Goal: Information Seeking & Learning: Learn about a topic

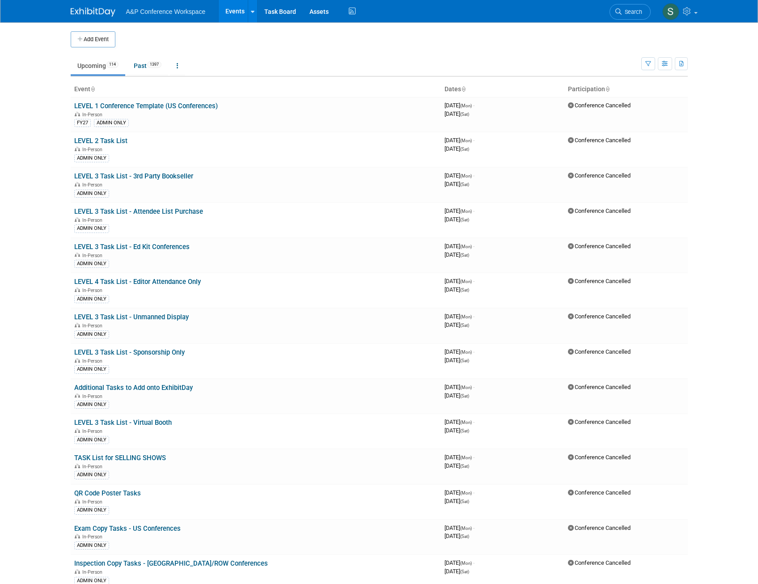
click at [628, 8] on span "Search" at bounding box center [631, 11] width 21 height 7
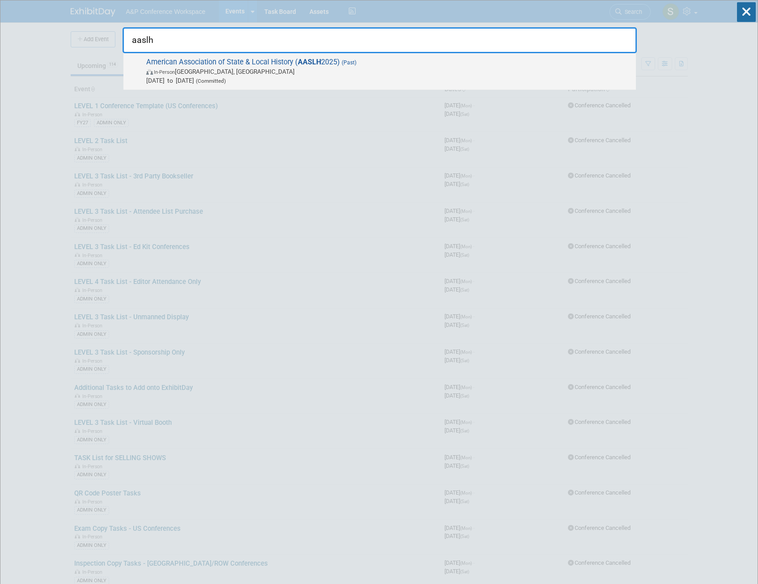
type input "aaslh"
click at [309, 76] on span "[DATE] to [DATE] (Committed)" at bounding box center [388, 80] width 485 height 9
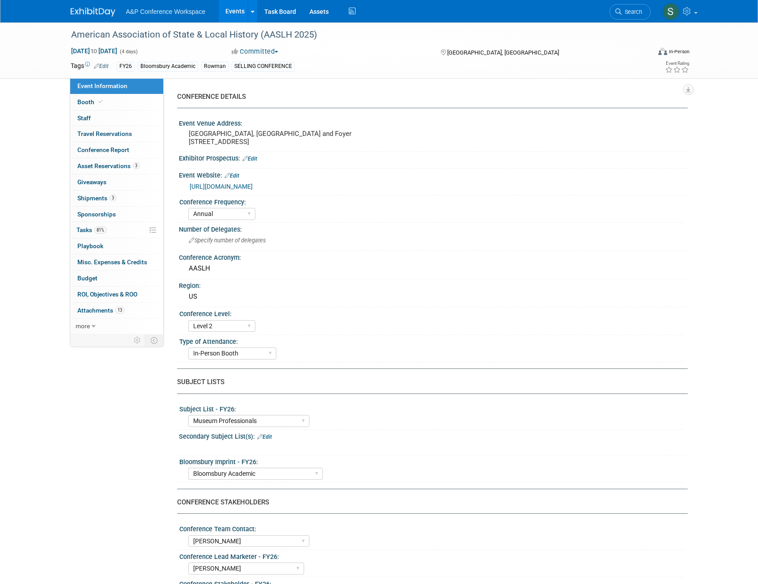
select select "Annual"
select select "Level 2"
select select "In-Person Booth"
select select "Museum Professionals"
select select "Bloomsbury Academic"
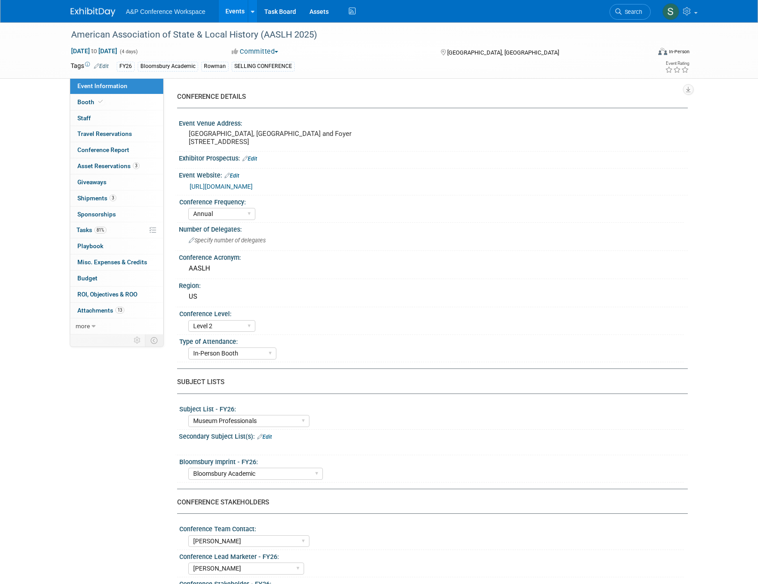
select select "Amanda Oney"
select select "Taylor Thompson"
select select "Ami Reitmeier"
select select "Brand/Subject Presence​"
click at [92, 228] on span "Tasks 81%" at bounding box center [91, 229] width 30 height 7
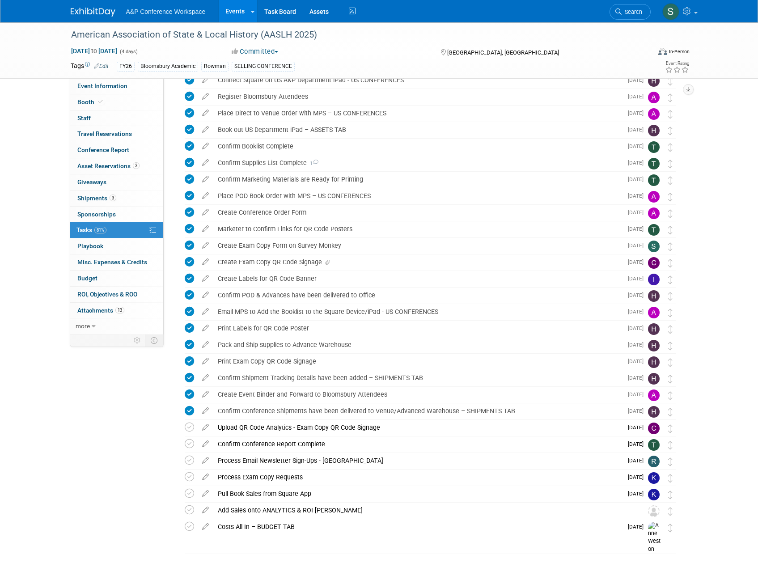
scroll to position [199, 0]
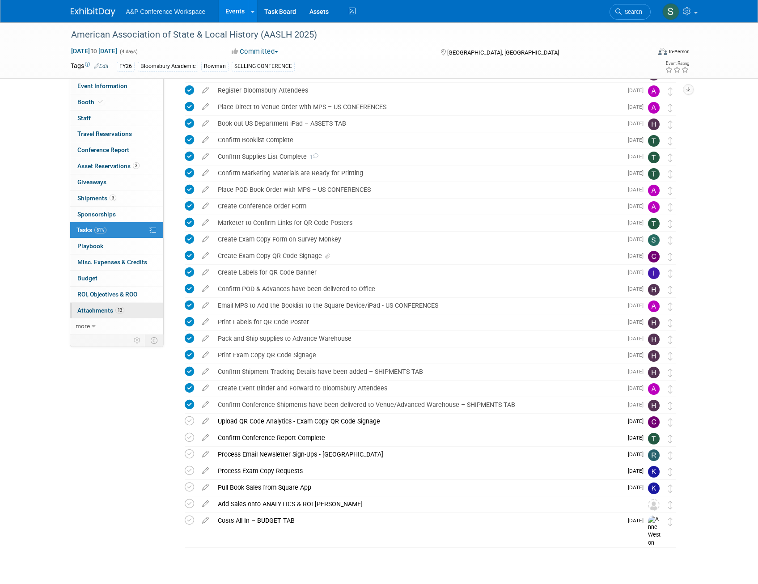
click at [114, 306] on link "13 Attachments 13" at bounding box center [116, 311] width 93 height 16
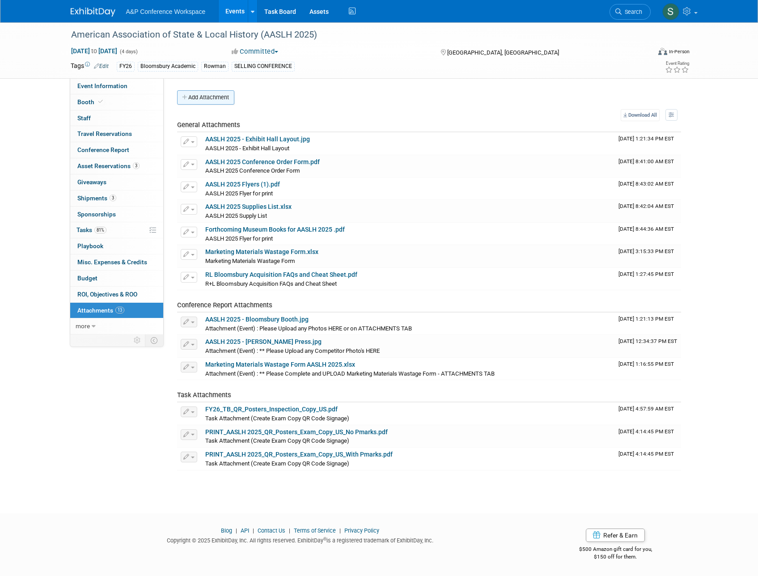
click at [206, 102] on button "Add Attachment" at bounding box center [205, 97] width 57 height 14
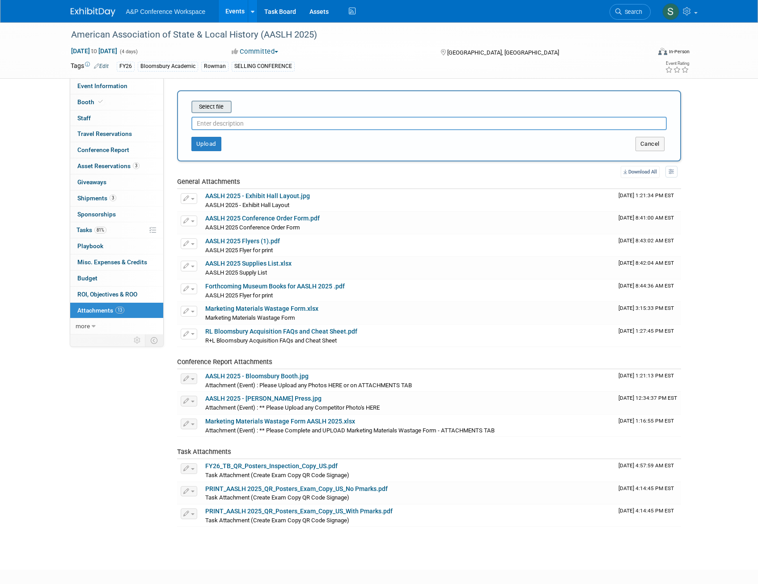
click at [217, 109] on input "file" at bounding box center [177, 106] width 106 height 11
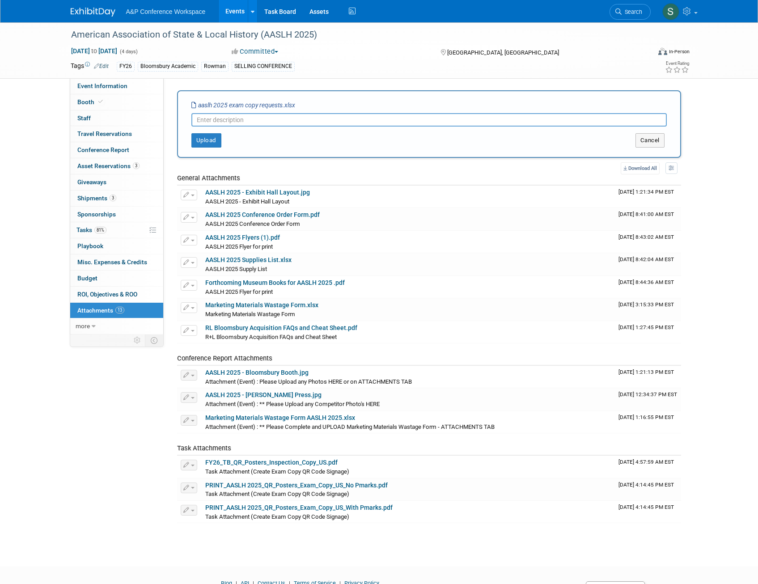
click at [251, 121] on input "text" at bounding box center [428, 119] width 475 height 13
click at [208, 139] on button "Upload" at bounding box center [206, 140] width 30 height 14
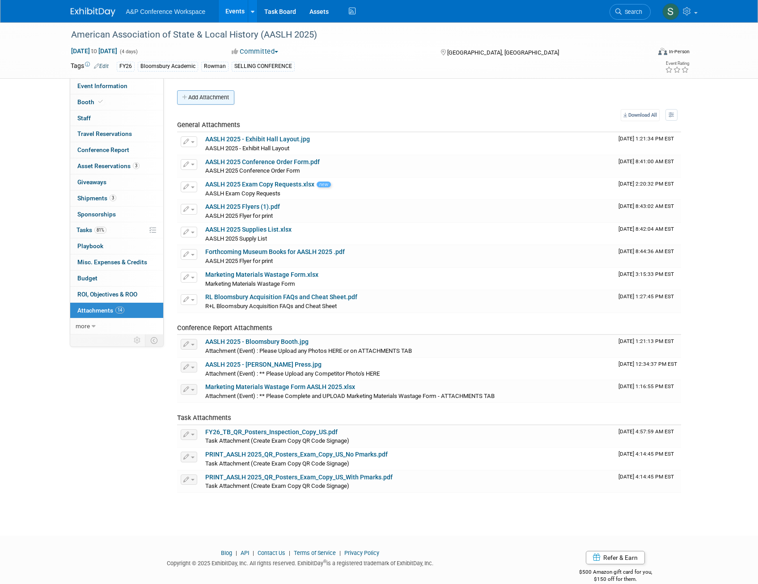
click at [211, 97] on button "Add Attachment" at bounding box center [205, 97] width 57 height 14
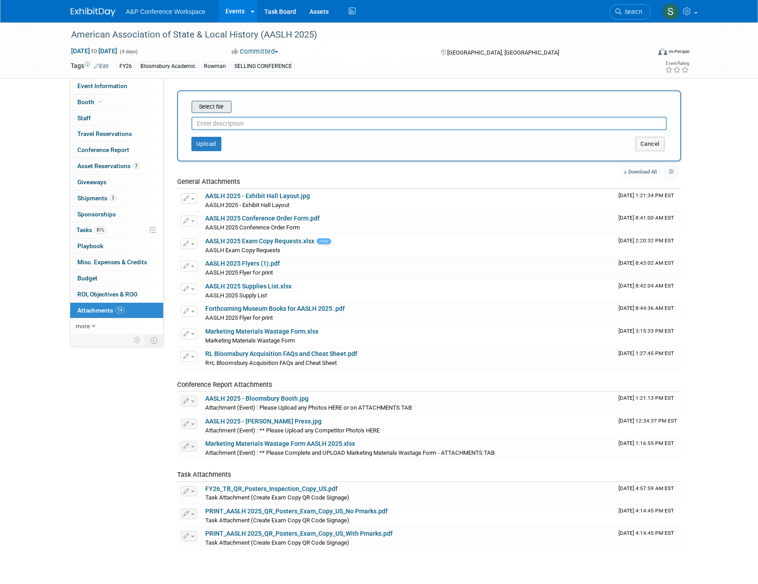
click at [221, 110] on input "file" at bounding box center [177, 106] width 106 height 11
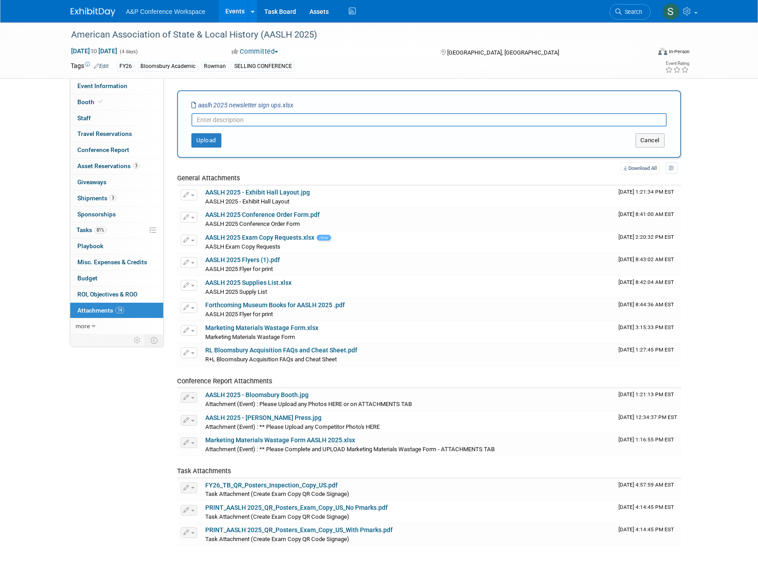
click at [214, 120] on input "text" at bounding box center [428, 119] width 475 height 13
type input "Newsletter Sign Ups"
click at [216, 139] on button "Upload" at bounding box center [206, 140] width 30 height 14
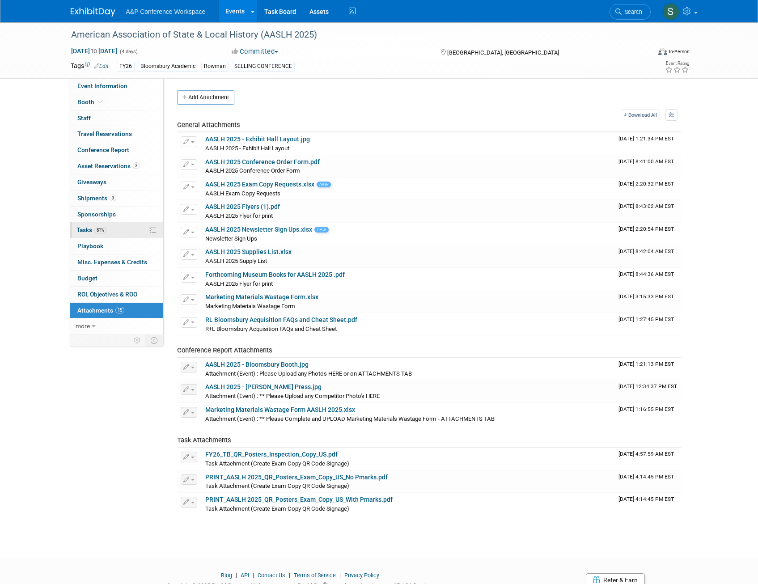
click at [87, 228] on span "Tasks 81%" at bounding box center [91, 229] width 30 height 7
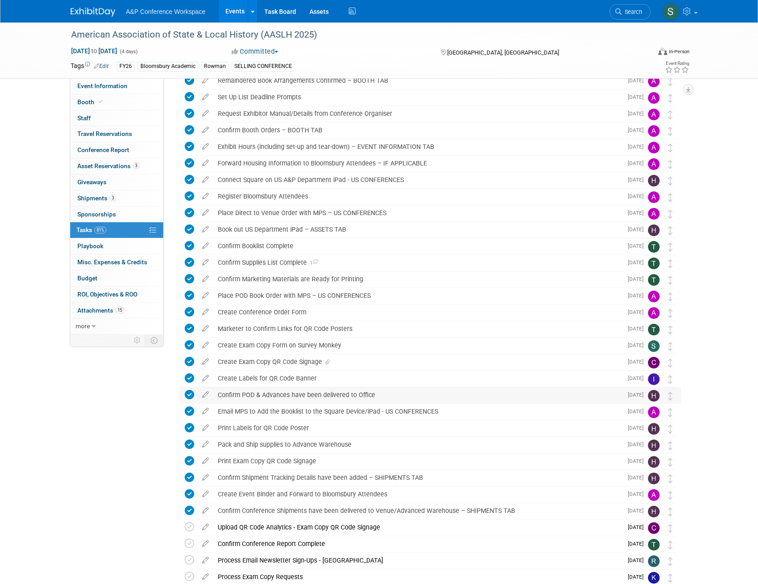
scroll to position [199, 0]
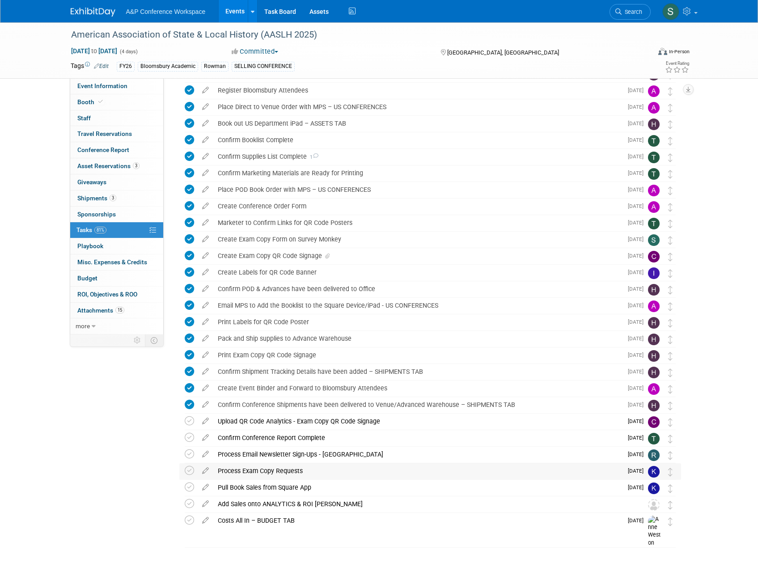
click at [260, 467] on div "Process Exam Copy Requests" at bounding box center [417, 470] width 409 height 15
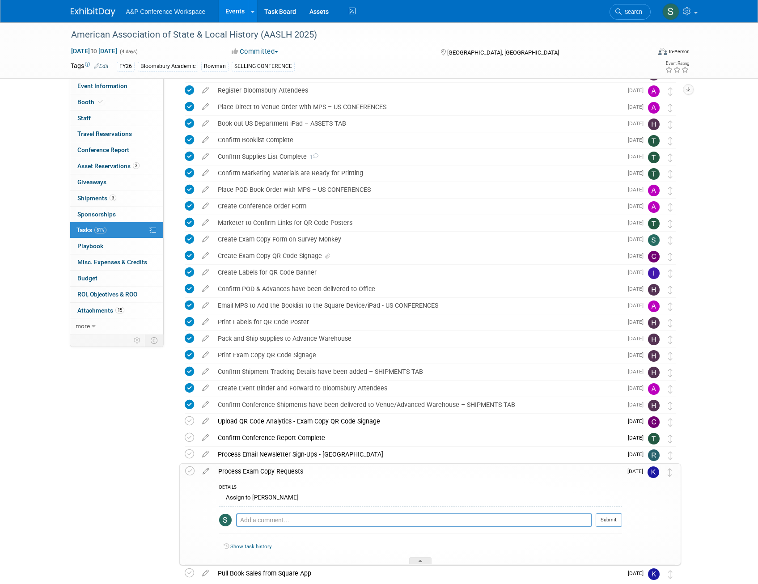
click at [260, 468] on div "Process Exam Copy Requests" at bounding box center [418, 471] width 408 height 15
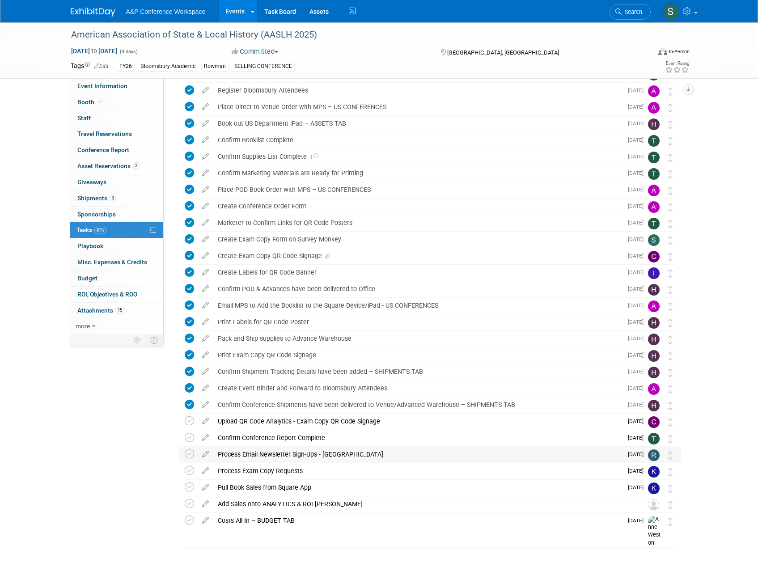
click at [255, 456] on div "Process Email Newsletter Sign-Ups - [GEOGRAPHIC_DATA]" at bounding box center [417, 454] width 409 height 15
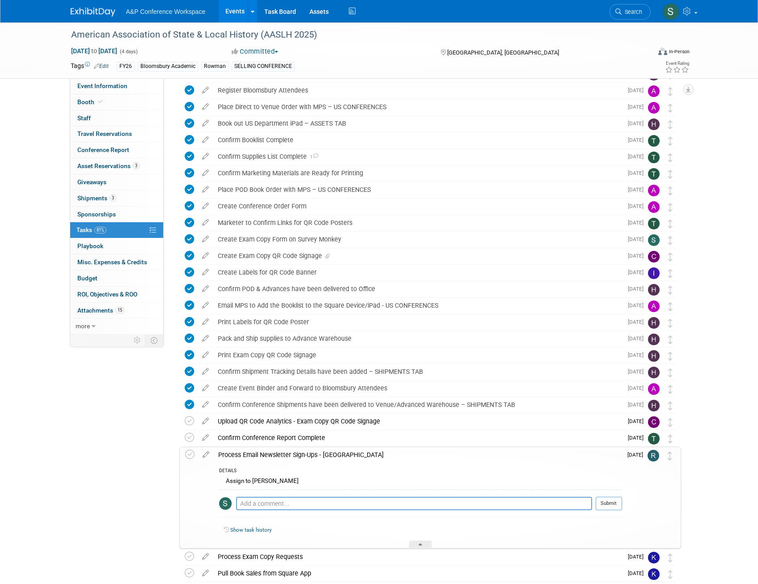
click at [255, 456] on div "Process Email Newsletter Sign-Ups - [GEOGRAPHIC_DATA]" at bounding box center [418, 454] width 408 height 15
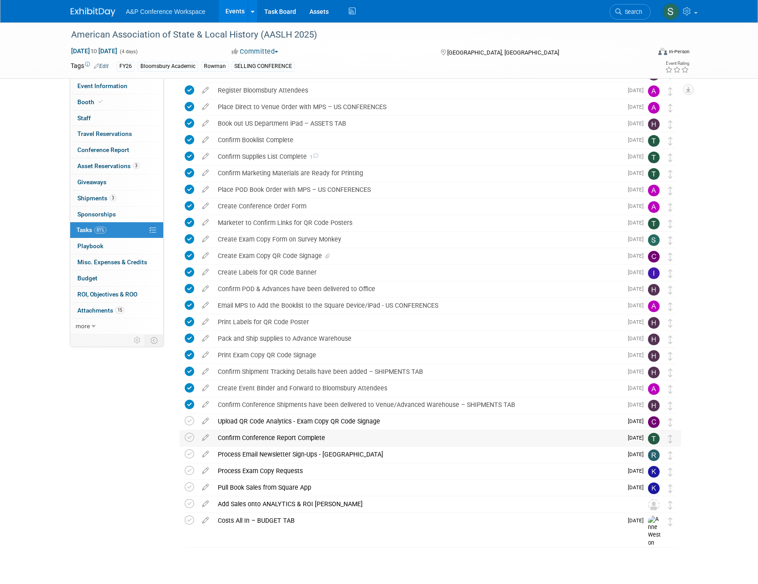
click at [251, 441] on div "Confirm Conference Report Complete" at bounding box center [417, 437] width 409 height 15
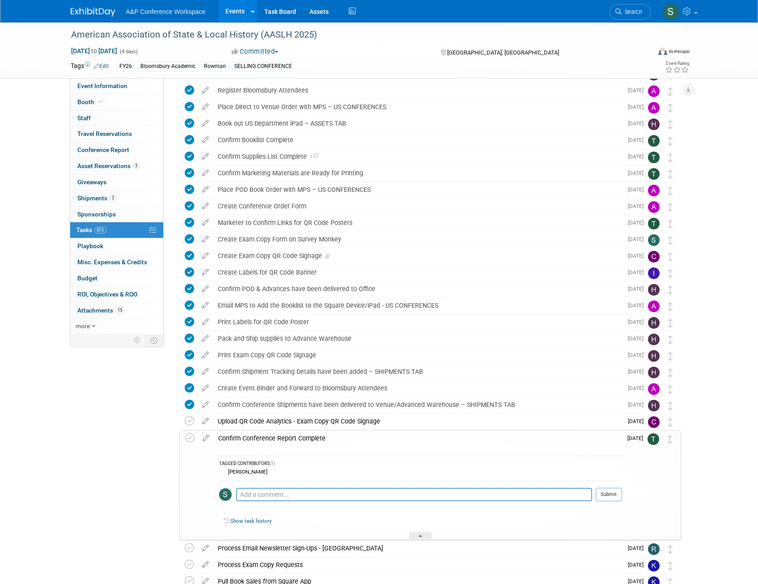
click at [251, 441] on div "Confirm Conference Report Complete" at bounding box center [418, 438] width 408 height 15
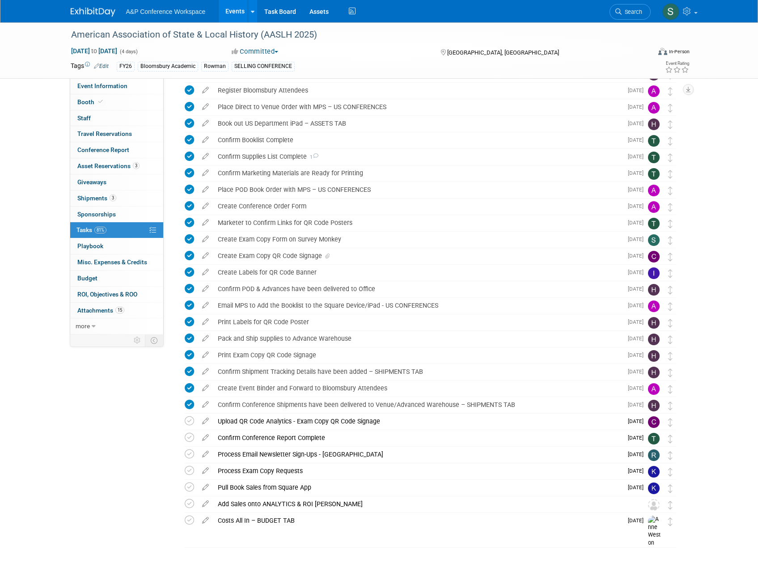
drag, startPoint x: 639, startPoint y: 13, endPoint x: 653, endPoint y: 21, distance: 15.8
click at [639, 13] on span "Search" at bounding box center [631, 11] width 21 height 7
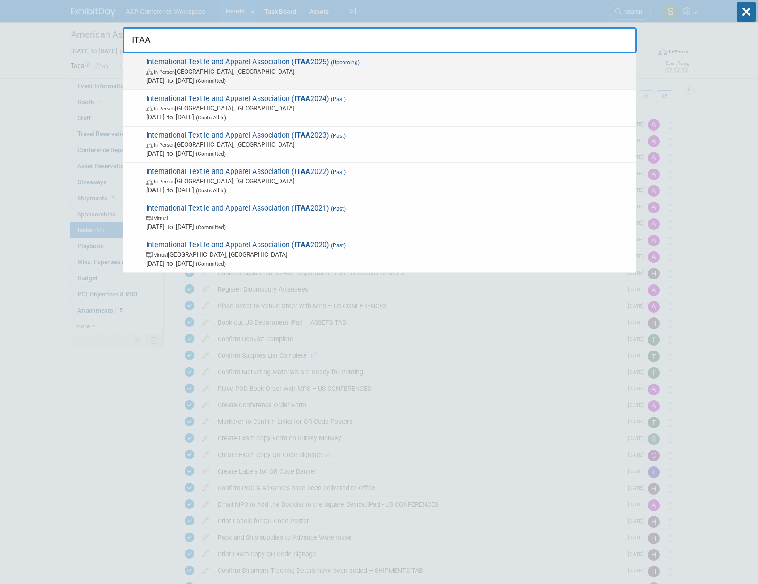
type input "ITAA"
click at [477, 74] on span "In-Person St. Louis, MO" at bounding box center [388, 71] width 485 height 9
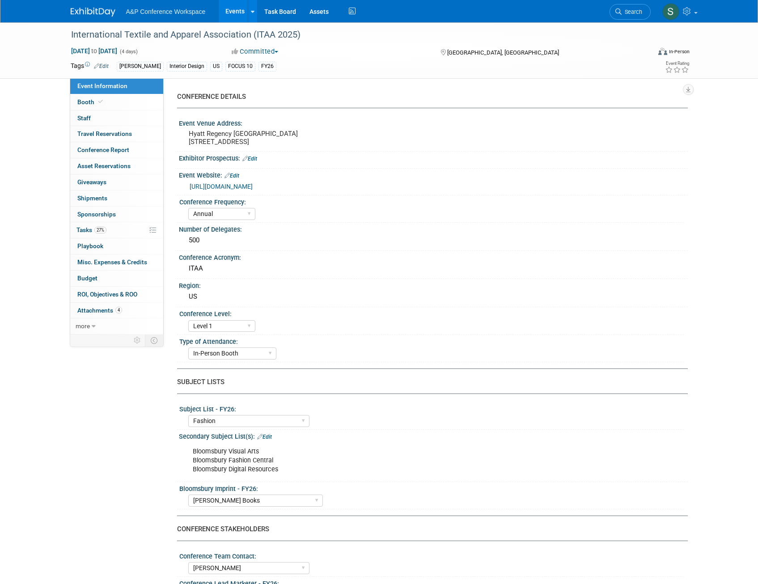
select select "Annual"
select select "Level 1"
select select "In-Person Booth"
select select "Fashion"
select select "[PERSON_NAME] Books"
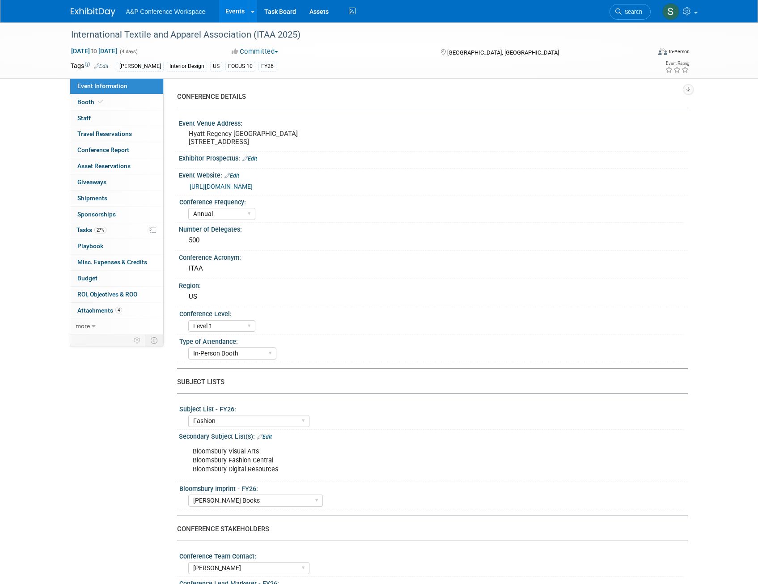
select select "[PERSON_NAME]"
select select "Brand/Subject Presence​"
click at [99, 232] on span "27%" at bounding box center [100, 230] width 12 height 7
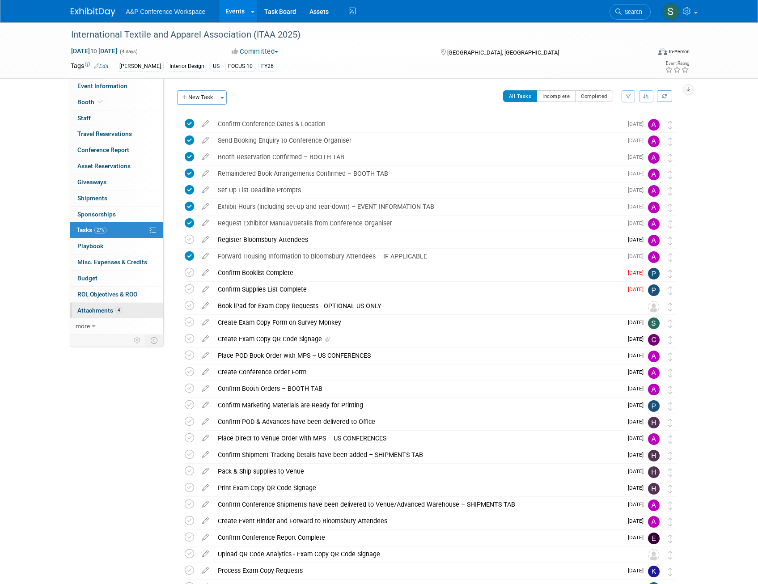
click at [95, 310] on span "Attachments 4" at bounding box center [99, 310] width 45 height 7
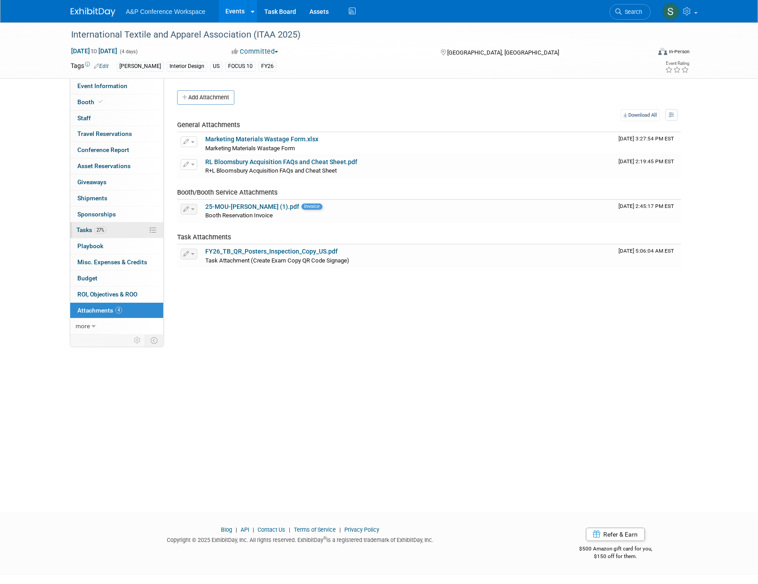
click at [95, 229] on span "27%" at bounding box center [100, 230] width 12 height 7
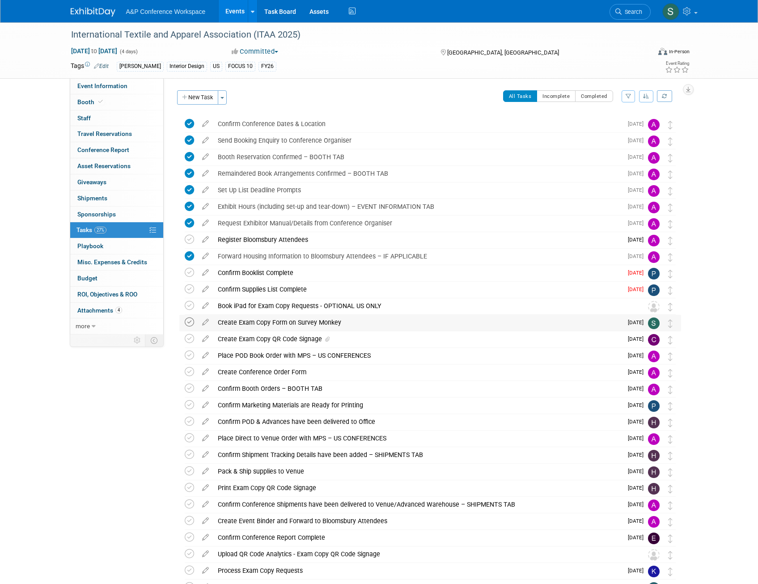
click at [191, 322] on icon at bounding box center [189, 321] width 9 height 9
click at [279, 339] on div "Create Exam Copy QR Code Signage" at bounding box center [417, 338] width 409 height 15
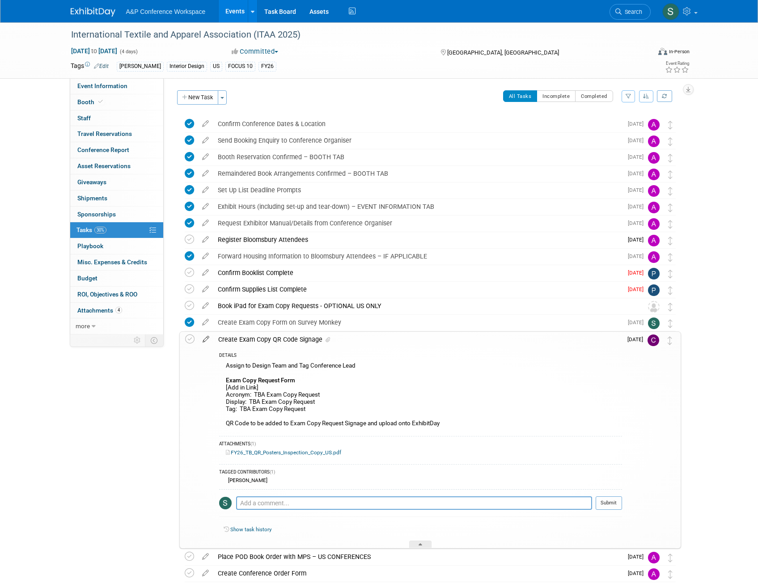
click at [208, 341] on icon at bounding box center [206, 337] width 16 height 11
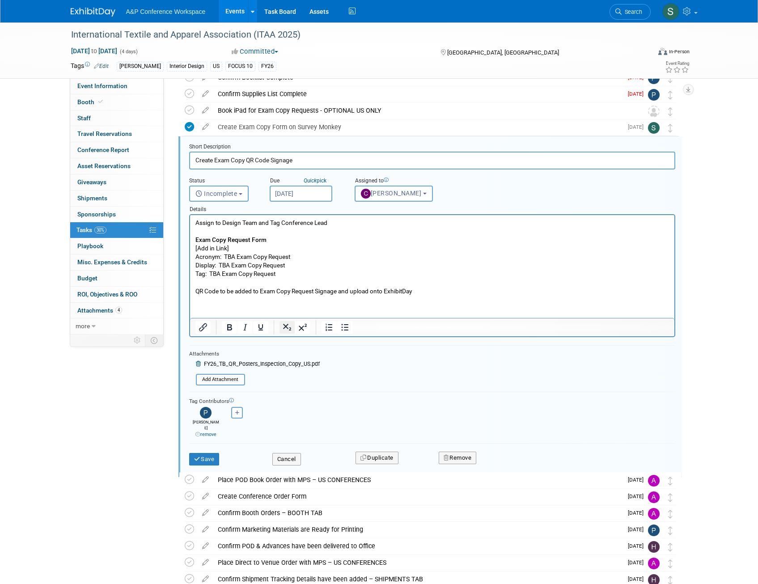
scroll to position [201, 0]
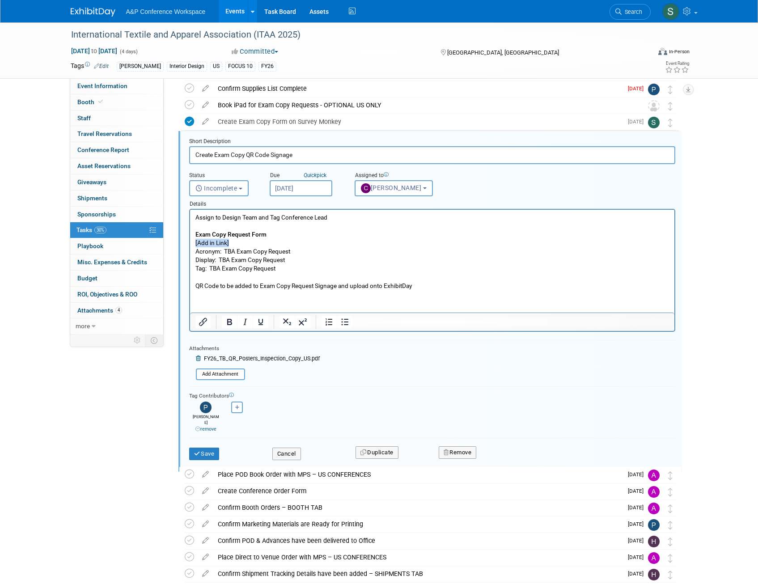
drag, startPoint x: 232, startPoint y: 241, endPoint x: 186, endPoint y: 241, distance: 46.5
click at [190, 241] on html "Assign to Design Team and Tag Conference Lead Exam Copy Request Form [Add in Li…" at bounding box center [432, 250] width 484 height 80
click at [209, 448] on button "Save" at bounding box center [204, 454] width 30 height 13
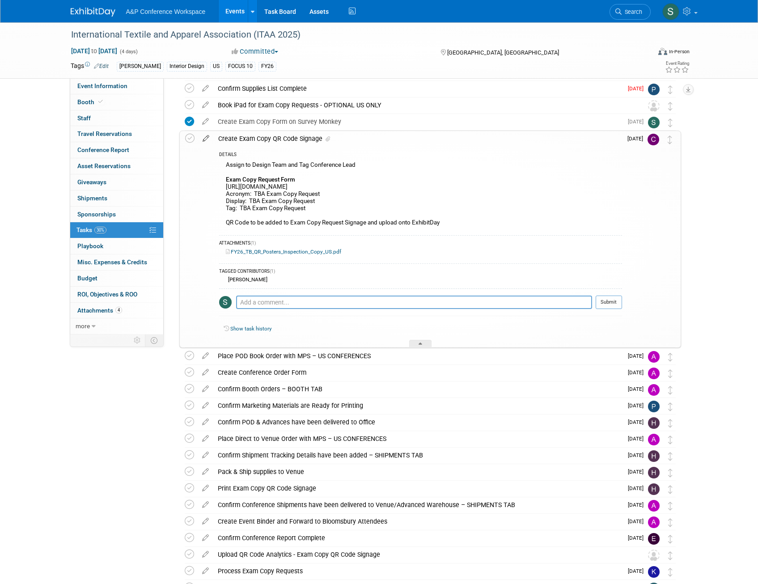
click at [206, 138] on icon at bounding box center [206, 136] width 16 height 11
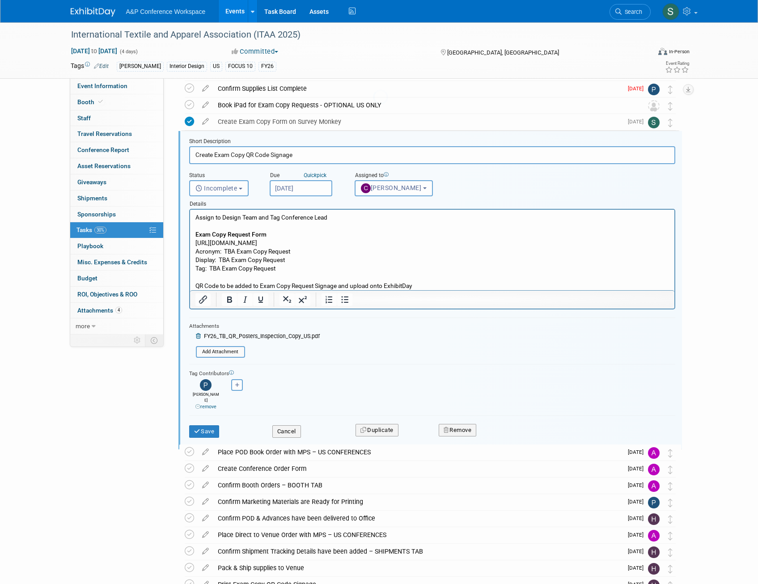
scroll to position [0, 0]
click at [236, 250] on p "Assign to Design Team and Tag Conference Lead Exam Copy Request Form https://ww…" at bounding box center [432, 251] width 474 height 77
drag, startPoint x: 314, startPoint y: 251, endPoint x: 224, endPoint y: 249, distance: 90.3
click at [224, 249] on p "Assign to Design Team and Tag Conference Lead Exam Copy Request Form https://ww…" at bounding box center [432, 251] width 474 height 77
copy p "ITAA 2025 Exam Copy Request"
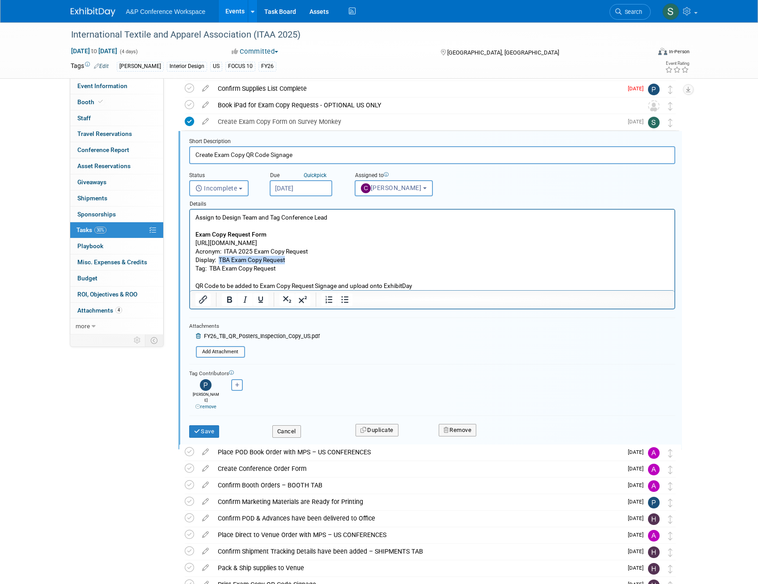
drag, startPoint x: 287, startPoint y: 262, endPoint x: 219, endPoint y: 259, distance: 68.0
click at [219, 259] on p "Assign to Design Team and Tag Conference Lead Exam Copy Request Form https://ww…" at bounding box center [432, 251] width 474 height 77
drag, startPoint x: 246, startPoint y: 269, endPoint x: 211, endPoint y: 269, distance: 35.8
click at [211, 269] on p "Assign to Design Team and Tag Conference Lead Exam Copy Request Form https://ww…" at bounding box center [432, 251] width 474 height 77
click at [206, 425] on button "Save" at bounding box center [204, 431] width 30 height 13
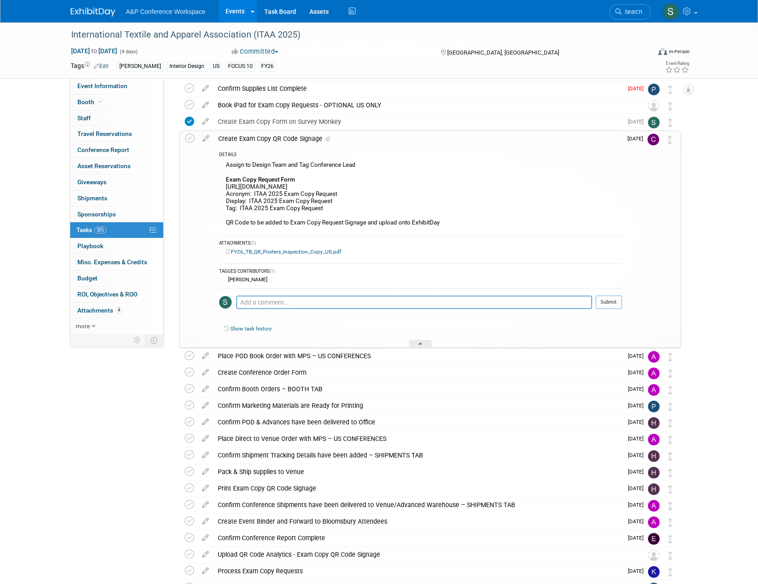
click at [287, 136] on div "Create Exam Copy QR Code Signage" at bounding box center [418, 138] width 408 height 15
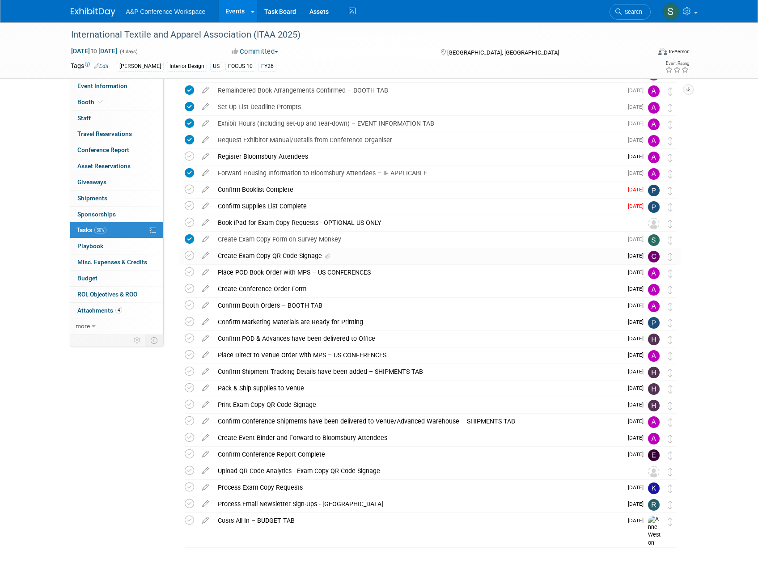
scroll to position [83, 0]
click at [642, 8] on link "Search" at bounding box center [629, 12] width 41 height 16
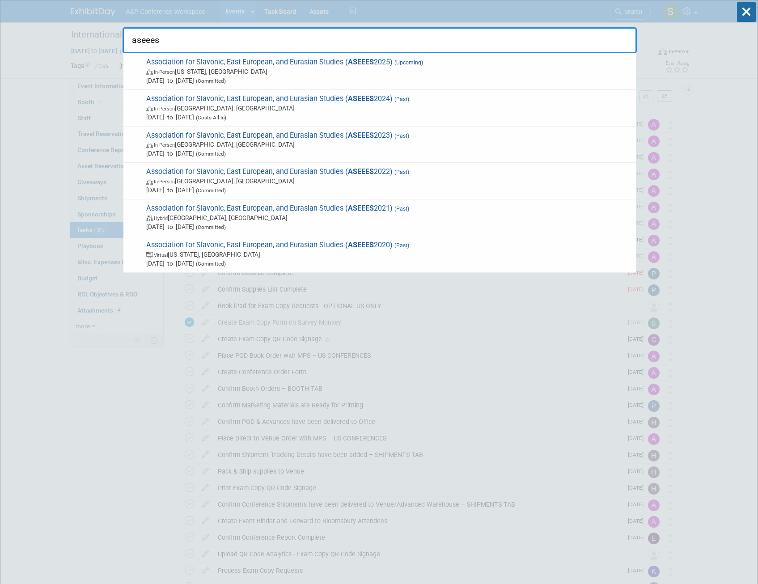
click at [304, 51] on input "aseees" at bounding box center [380, 40] width 514 height 26
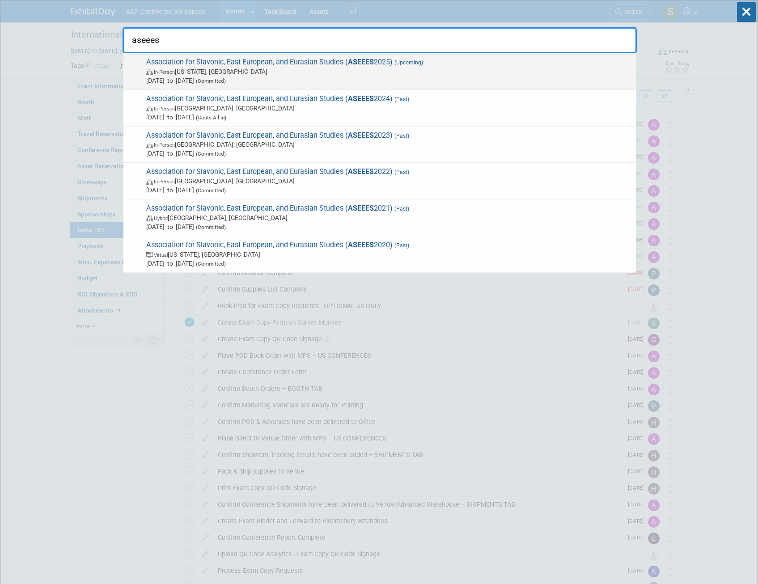
type input "aseees"
click at [324, 70] on span "In-Person Washington, DC" at bounding box center [388, 71] width 485 height 9
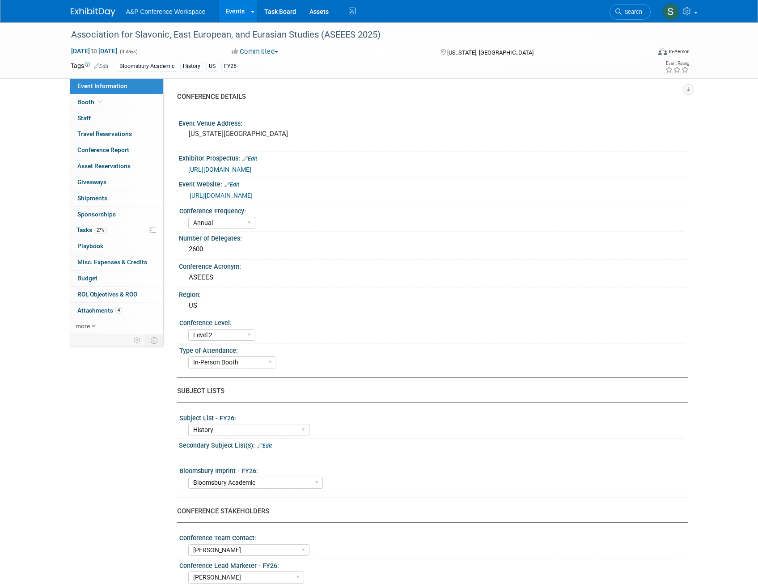
select select "Annual"
select select "Level 2"
select select "In-Person Booth"
select select "History"
select select "Bloomsbury Academic"
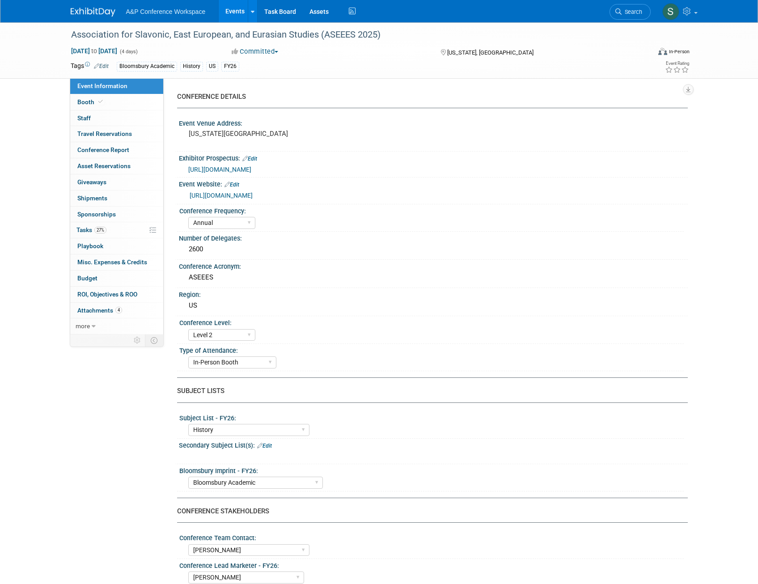
select select "Amanda Oney"
select select "Joe Kreuser"
select select "Ami Reitmeier"
select select "Networking/Commissioning"
click at [100, 229] on span "27%" at bounding box center [100, 230] width 12 height 7
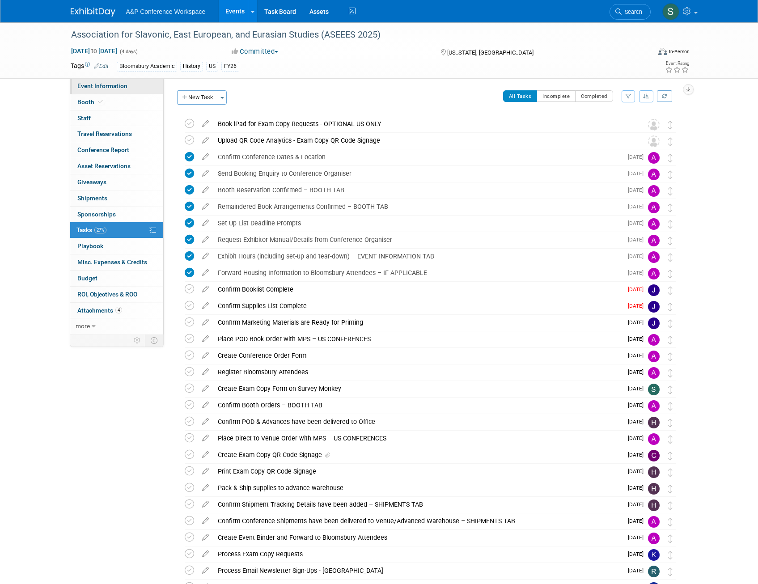
click at [107, 85] on span "Event Information" at bounding box center [102, 85] width 50 height 7
select select "Annual"
select select "Level 2"
select select "In-Person Booth"
select select "History"
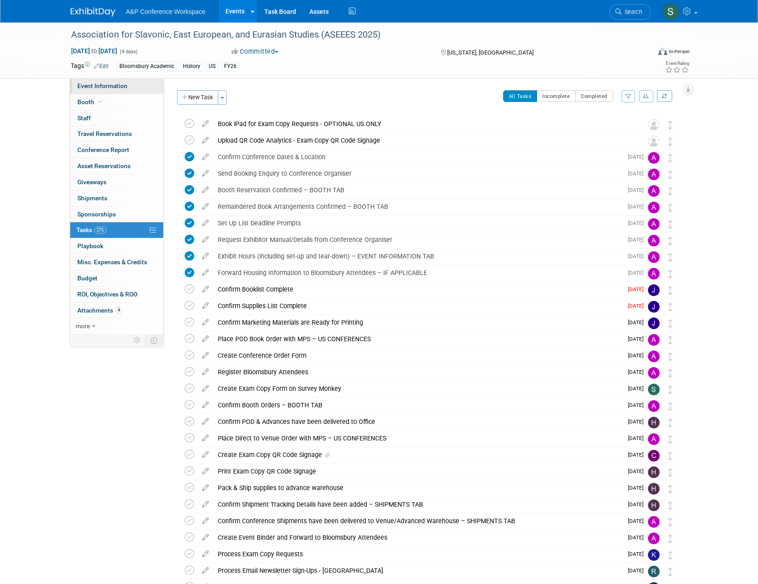
select select "Bloomsbury Academic"
select select "Amanda Oney"
select select "Joe Kreuser"
select select "Ami Reitmeier"
select select "Networking/Commissioning"
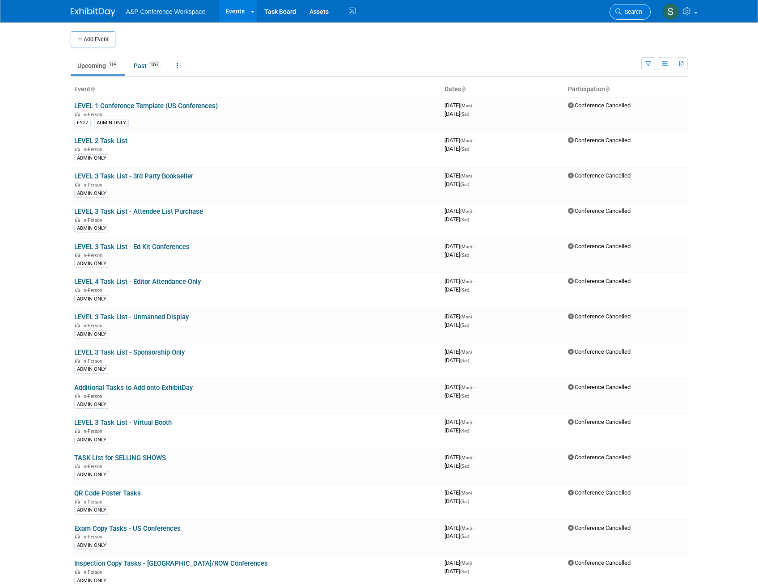
click at [634, 11] on span "Search" at bounding box center [631, 11] width 21 height 7
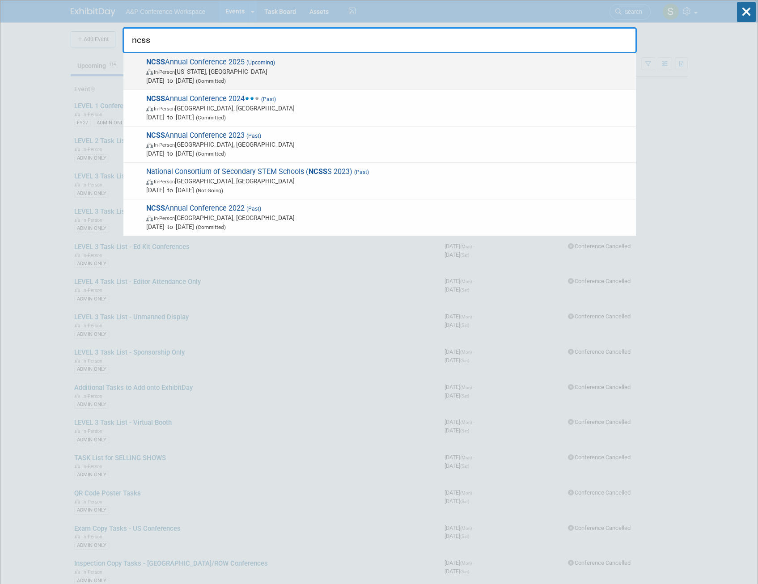
type input "ncss"
click at [372, 61] on span "NCSS Annual Conference 2025 (Upcoming) In-Person Washington, DC Dec 5, 2025 to …" at bounding box center [388, 71] width 488 height 27
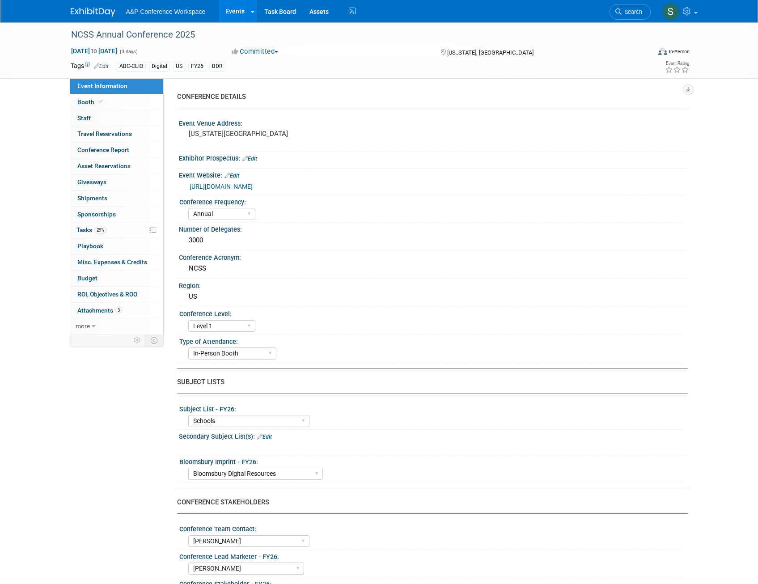
select select "Annual"
select select "Level 1"
select select "In-Person Booth"
select select "Schools"
select select "Bloomsbury Digital Resources"
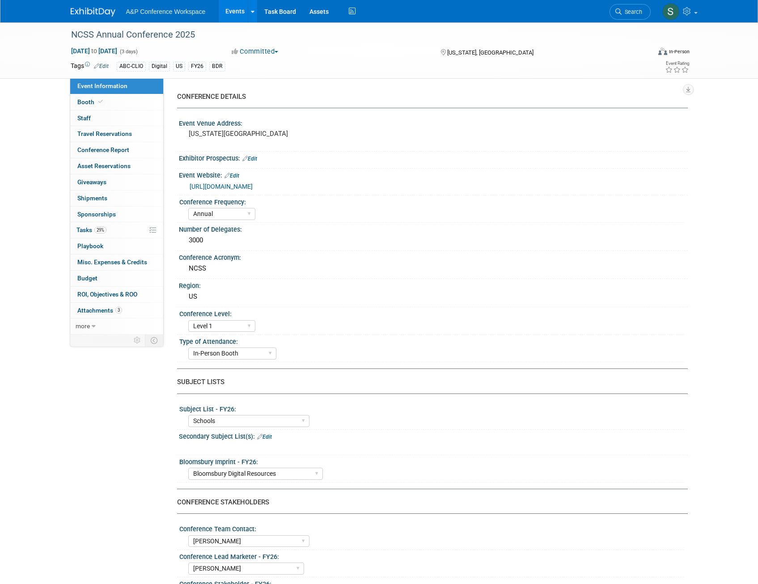
select select "[PERSON_NAME]"
click at [106, 233] on span "Tasks 29%" at bounding box center [91, 229] width 30 height 7
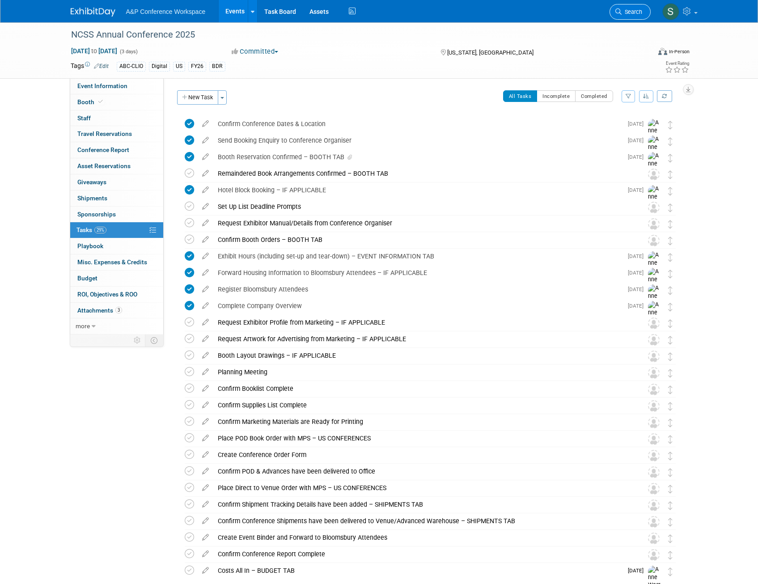
click at [631, 9] on span "Search" at bounding box center [631, 11] width 21 height 7
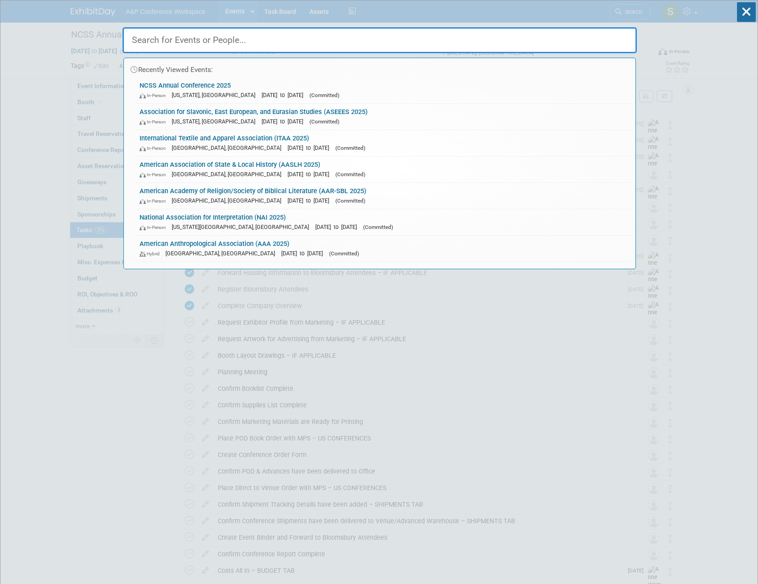
click at [306, 45] on input "text" at bounding box center [380, 40] width 514 height 26
paste input "AIA-SCS 2026"
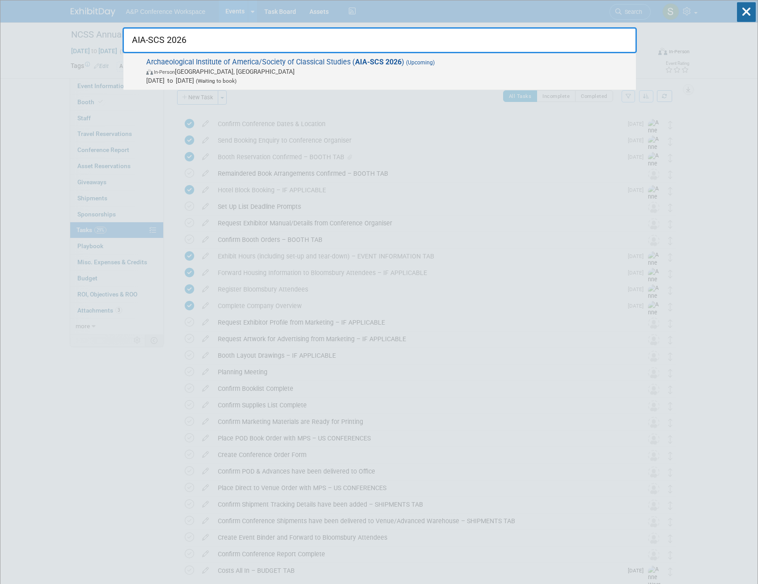
type input "AIA-SCS 2026"
click at [316, 63] on span "Archaeological Institute of America/Society of Classical Studies ( AIA-SCS 2026…" at bounding box center [388, 71] width 488 height 27
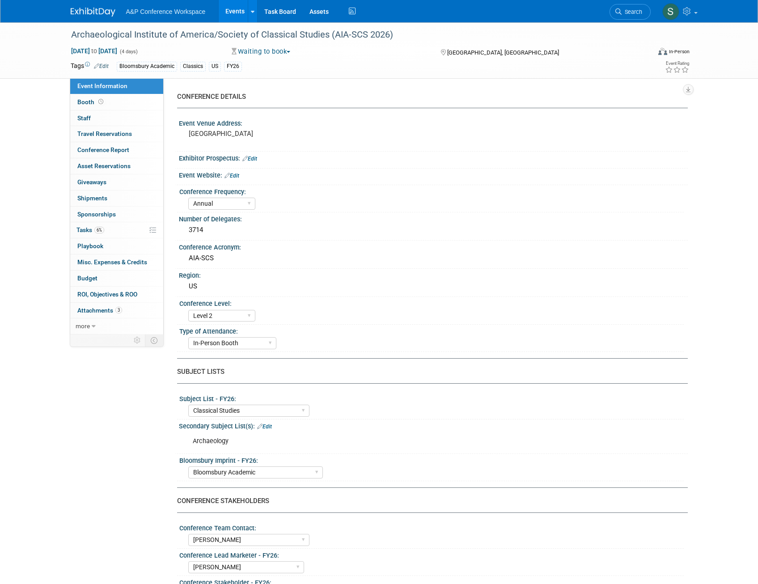
select select "Annual"
select select "Level 2"
select select "In-Person Booth"
select select "Classical Studies"
select select "Bloomsbury Academic"
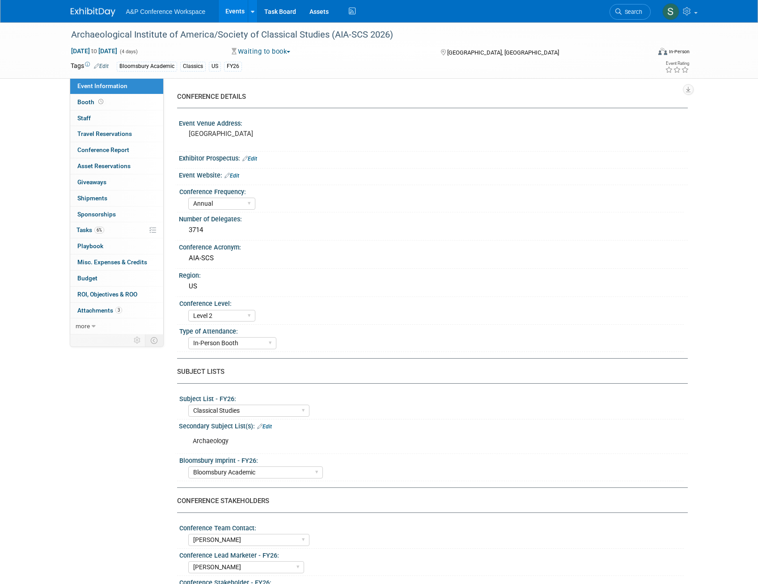
select select "[PERSON_NAME]"
select select "Networking/Commissioning"
click at [90, 228] on span "Tasks 6%" at bounding box center [90, 229] width 28 height 7
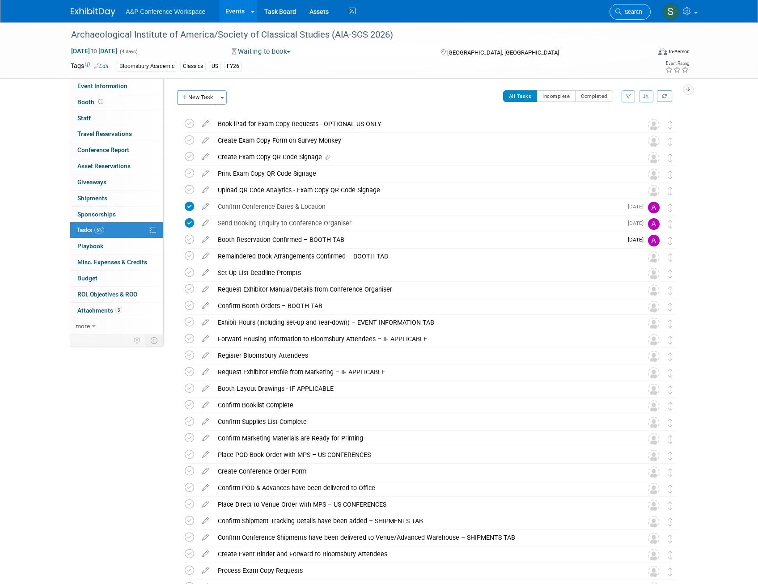
click at [630, 11] on span "Search" at bounding box center [631, 11] width 21 height 7
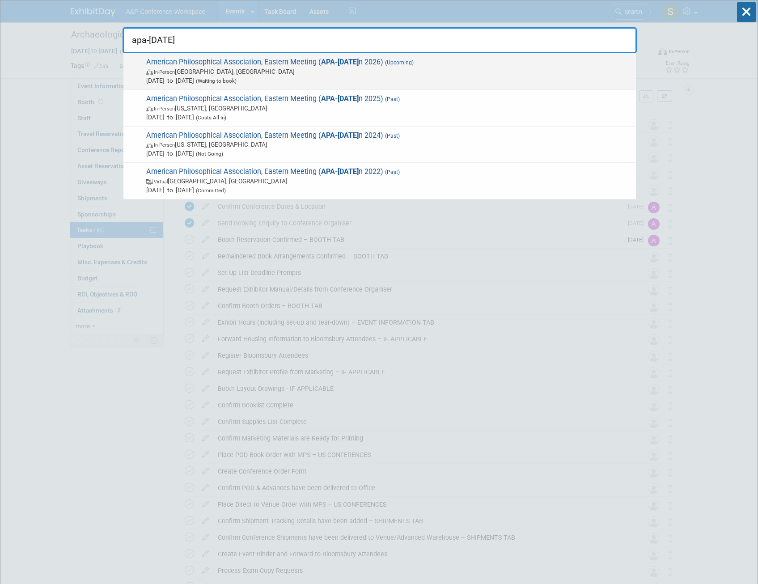
type input "apa-easter"
click at [369, 73] on span "In-Person Baltimore, MD" at bounding box center [388, 71] width 485 height 9
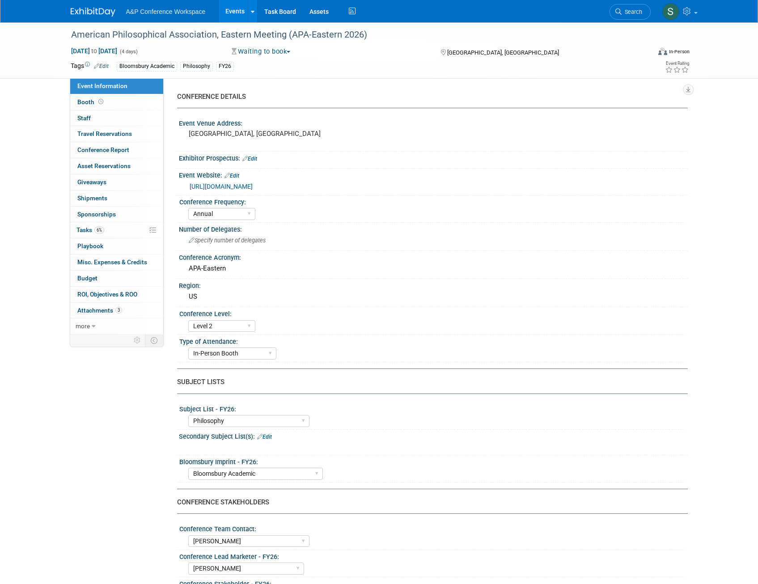
select select "Annual"
select select "Level 2"
select select "In-Person Booth"
select select "Philosophy"
select select "Bloomsbury Academic"
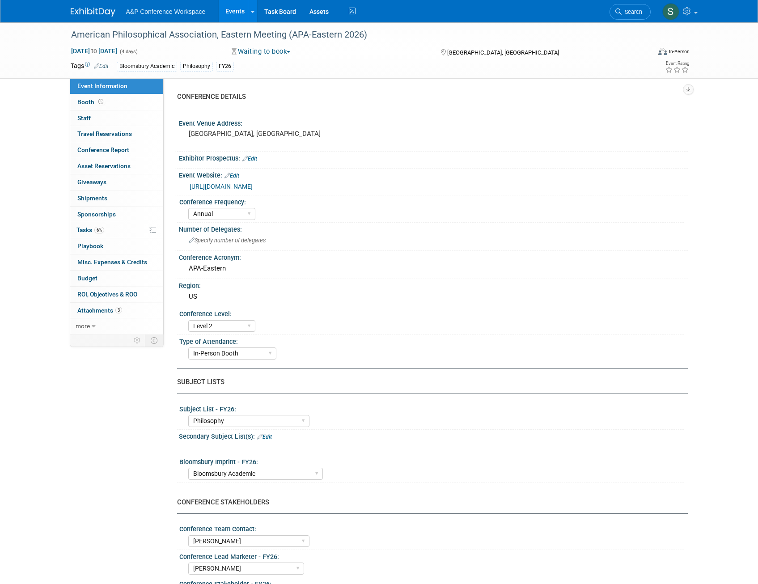
select select "[PERSON_NAME]"
select select "Networking/Commissioning"
click at [627, 9] on span "Search" at bounding box center [631, 11] width 21 height 7
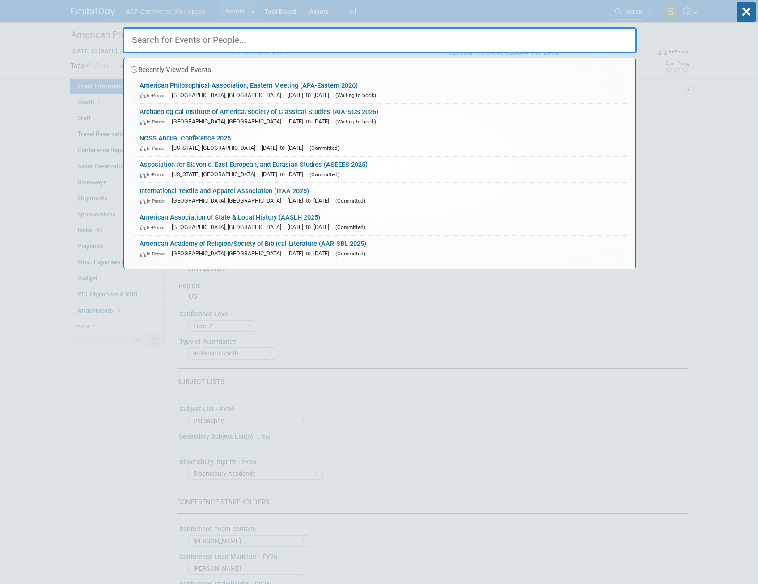
click at [441, 41] on input "text" at bounding box center [380, 40] width 514 height 26
paste input "National Council of Teachers of English (NCTE 2025)"
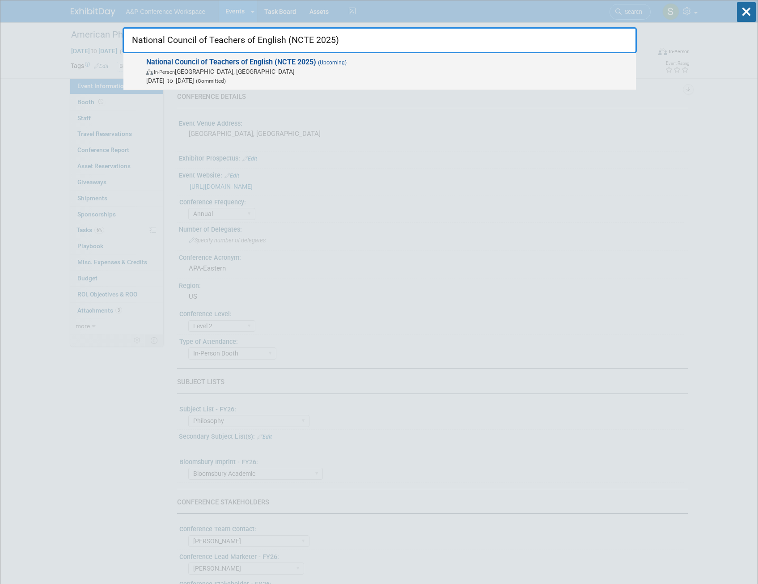
type input "National Council of Teachers of English (NCTE 2025)"
click at [352, 66] on span "National Council of Teachers of English (NCTE 2025) (Upcoming) In-Person [GEOGR…" at bounding box center [388, 71] width 488 height 27
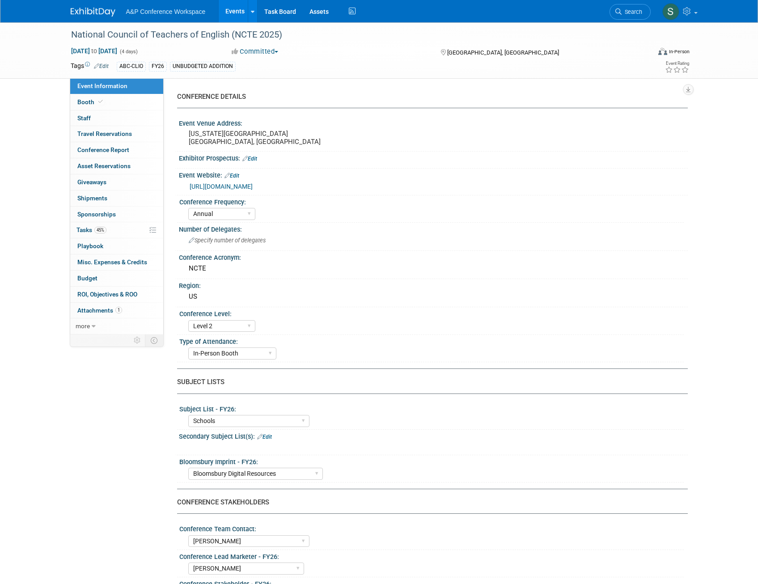
select select "Annual"
select select "Level 2"
select select "In-Person Booth"
select select "Schools"
select select "Bloomsbury Digital Resources"
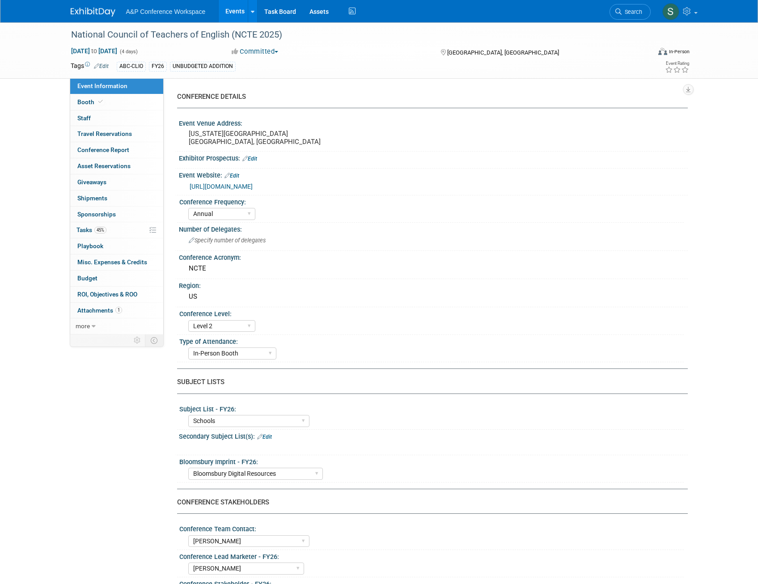
select select "Amanda Oney"
select select "Veronica Dove"
select select "Rosalie Love"
select select "Brand/Subject Presence​"
click at [88, 229] on span "Tasks 45%" at bounding box center [91, 229] width 30 height 7
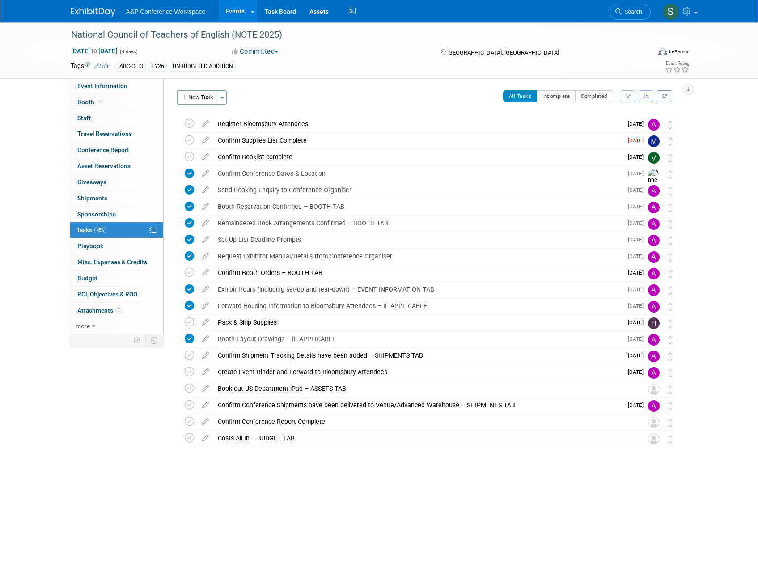
click at [135, 465] on div "Event Information Event Info Booth Booth 0 Staff 0 Staff 0 Travel Reservations …" at bounding box center [379, 252] width 630 height 461
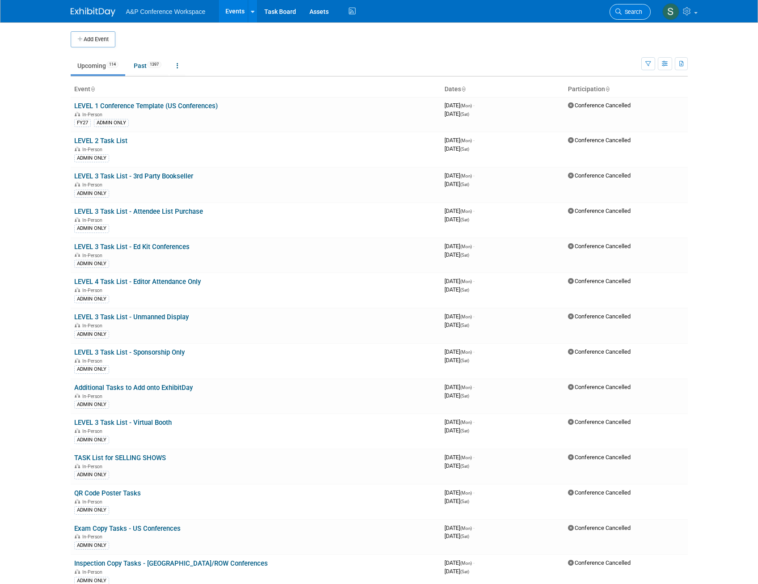
click at [625, 11] on span "Search" at bounding box center [631, 11] width 21 height 7
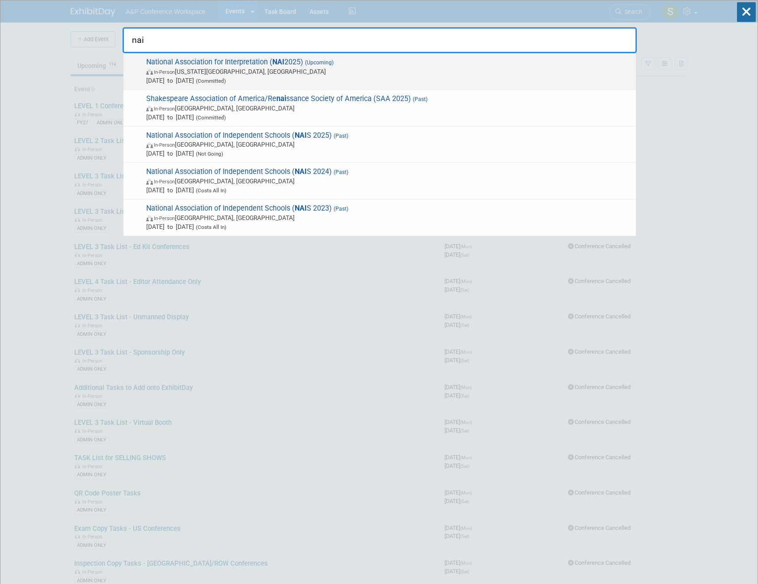
type input "nai"
click span "In-Person Virginia Beach, VA"
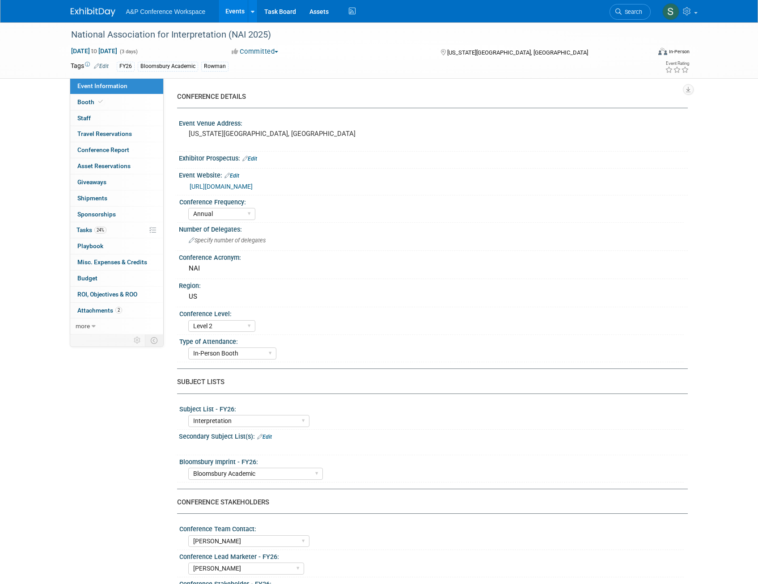
select select "Annual"
select select "Level 2"
select select "In-Person Booth"
select select "Interpretation"
select select "Bloomsbury Academic"
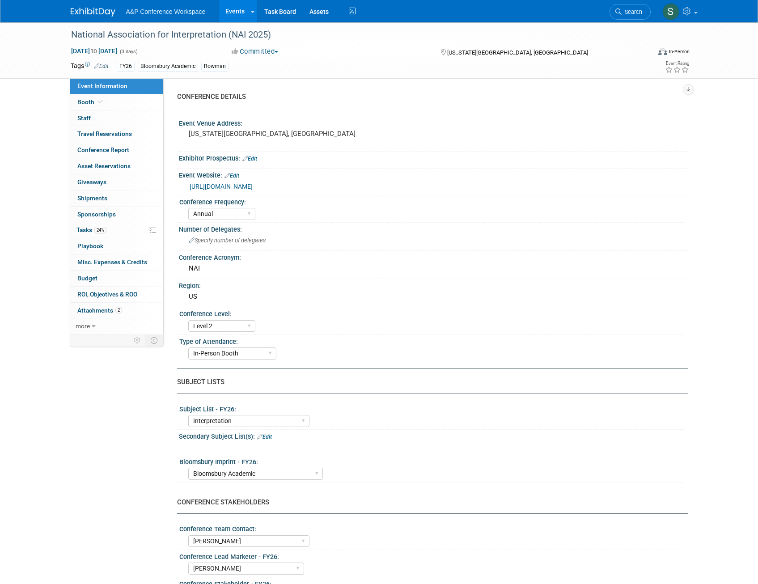
select select "[PERSON_NAME]"
select select "Brand/Subject Presence​"
click at [91, 219] on link "0 Sponsorships 0" at bounding box center [116, 215] width 93 height 16
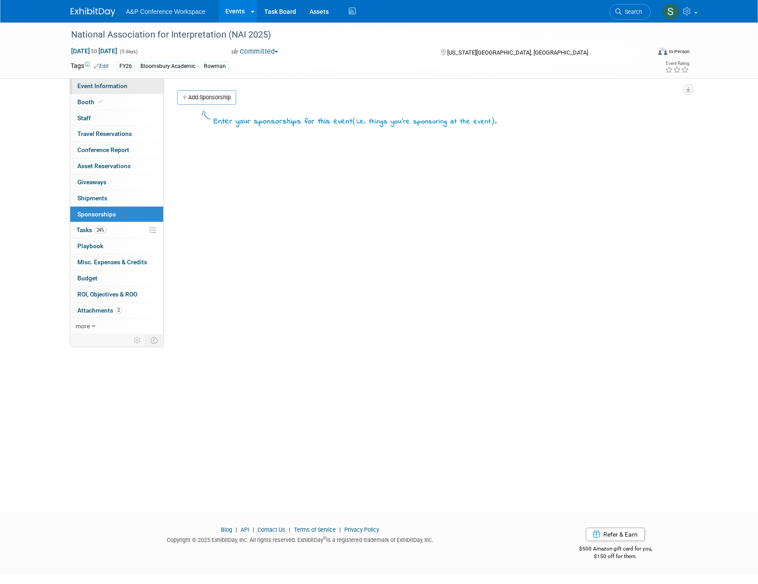
click at [85, 86] on span "Event Information" at bounding box center [102, 85] width 50 height 7
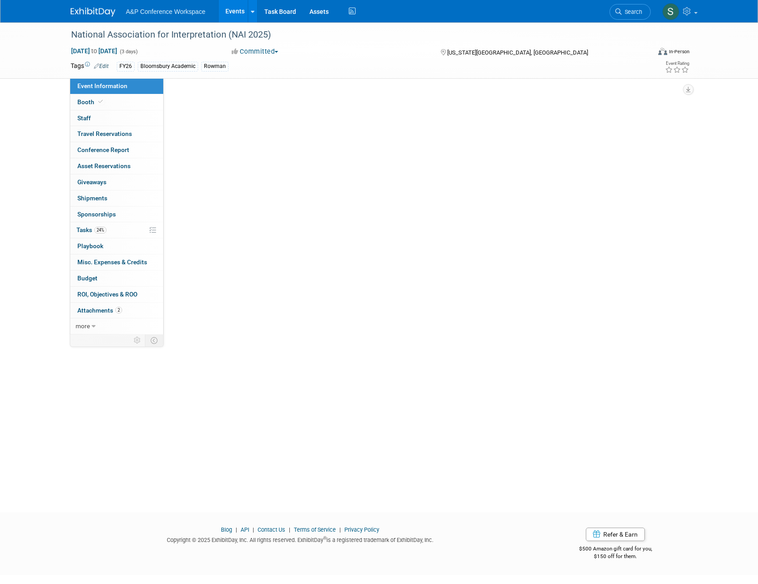
select select "Annual"
select select "Level 2"
select select "In-Person Booth"
select select "Interpretation"
select select "Bloomsbury Academic"
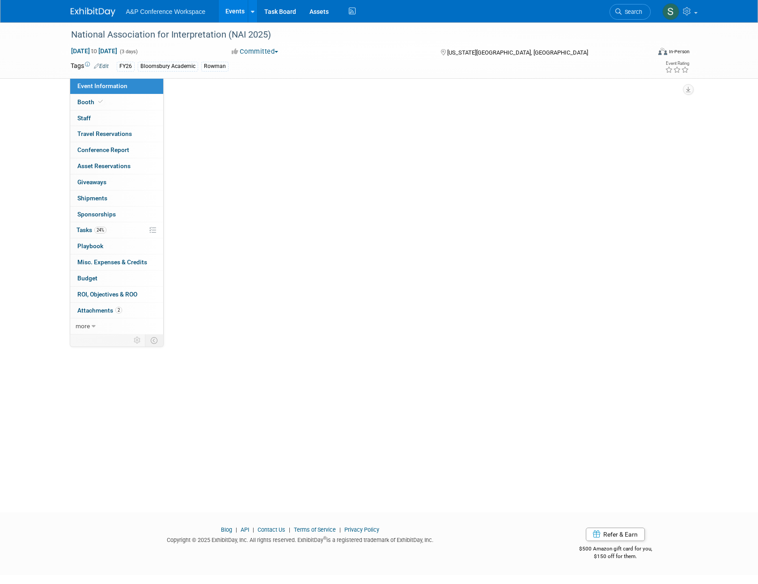
select select "[PERSON_NAME]"
select select "Brand/Subject Presence​"
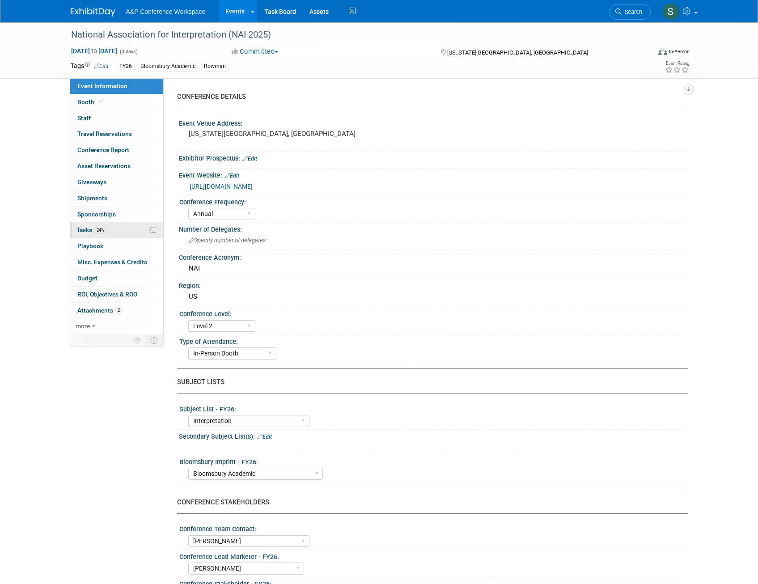
click at [109, 232] on link "24% Tasks 24%" at bounding box center [116, 230] width 93 height 16
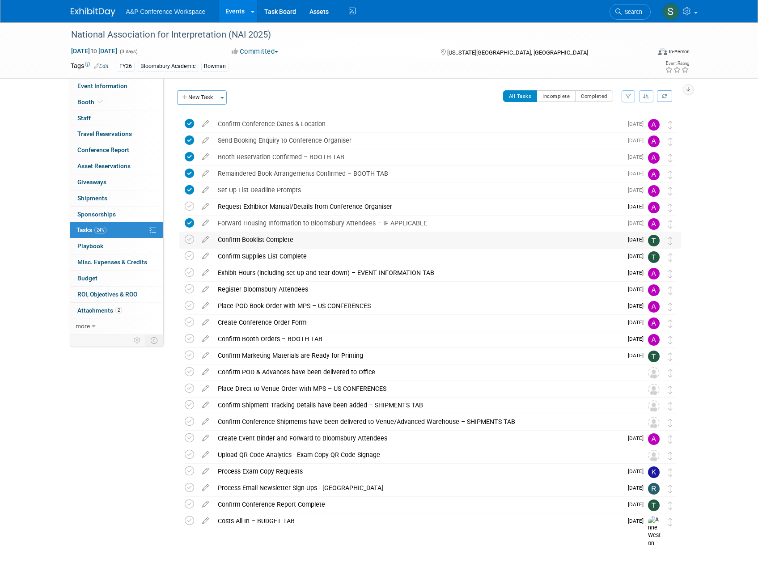
click at [245, 237] on div "Confirm Booklist Complete" at bounding box center [417, 239] width 409 height 15
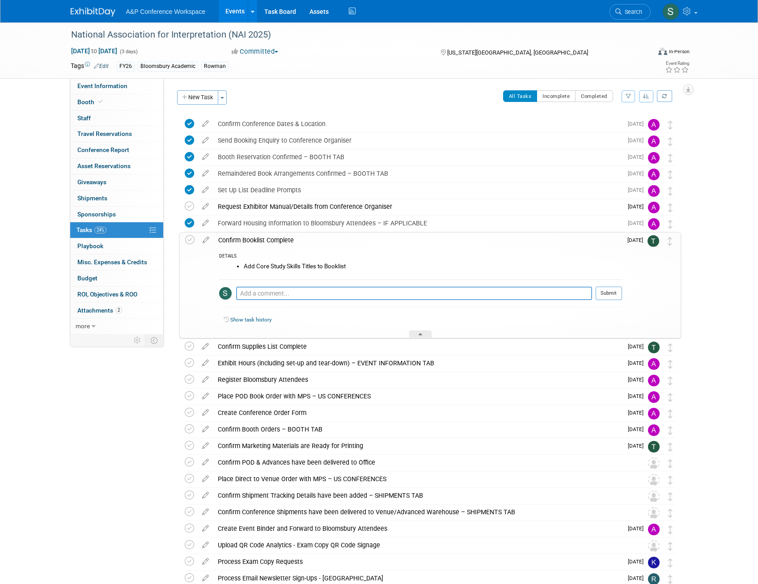
click at [245, 237] on div "Confirm Booklist Complete" at bounding box center [418, 239] width 408 height 15
